Goal: Task Accomplishment & Management: Manage account settings

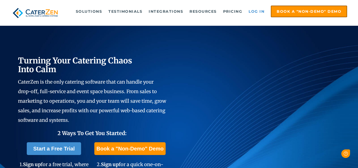
click at [249, 10] on link "Log in" at bounding box center [256, 11] width 21 height 11
click at [254, 14] on link "Log in" at bounding box center [256, 11] width 21 height 11
click at [252, 13] on link "Log in" at bounding box center [256, 11] width 21 height 11
click at [257, 12] on link "Log in" at bounding box center [256, 11] width 21 height 11
